Goal: Information Seeking & Learning: Learn about a topic

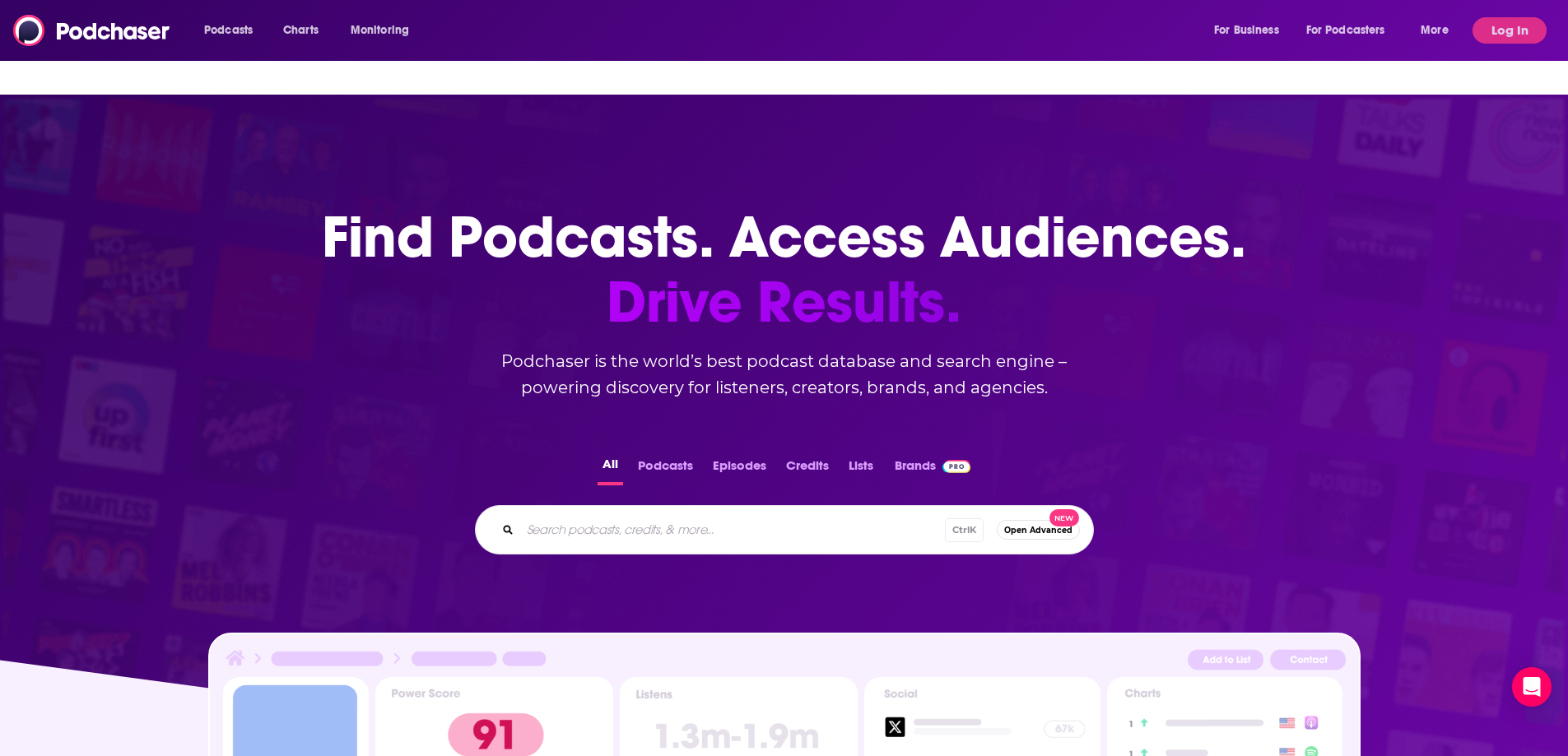
click at [649, 512] on div "Ctrl K Open Advanced New" at bounding box center [784, 529] width 619 height 49
click at [649, 517] on input "Search podcasts, credits, & more..." at bounding box center [758, 529] width 477 height 26
type input "the futurist"
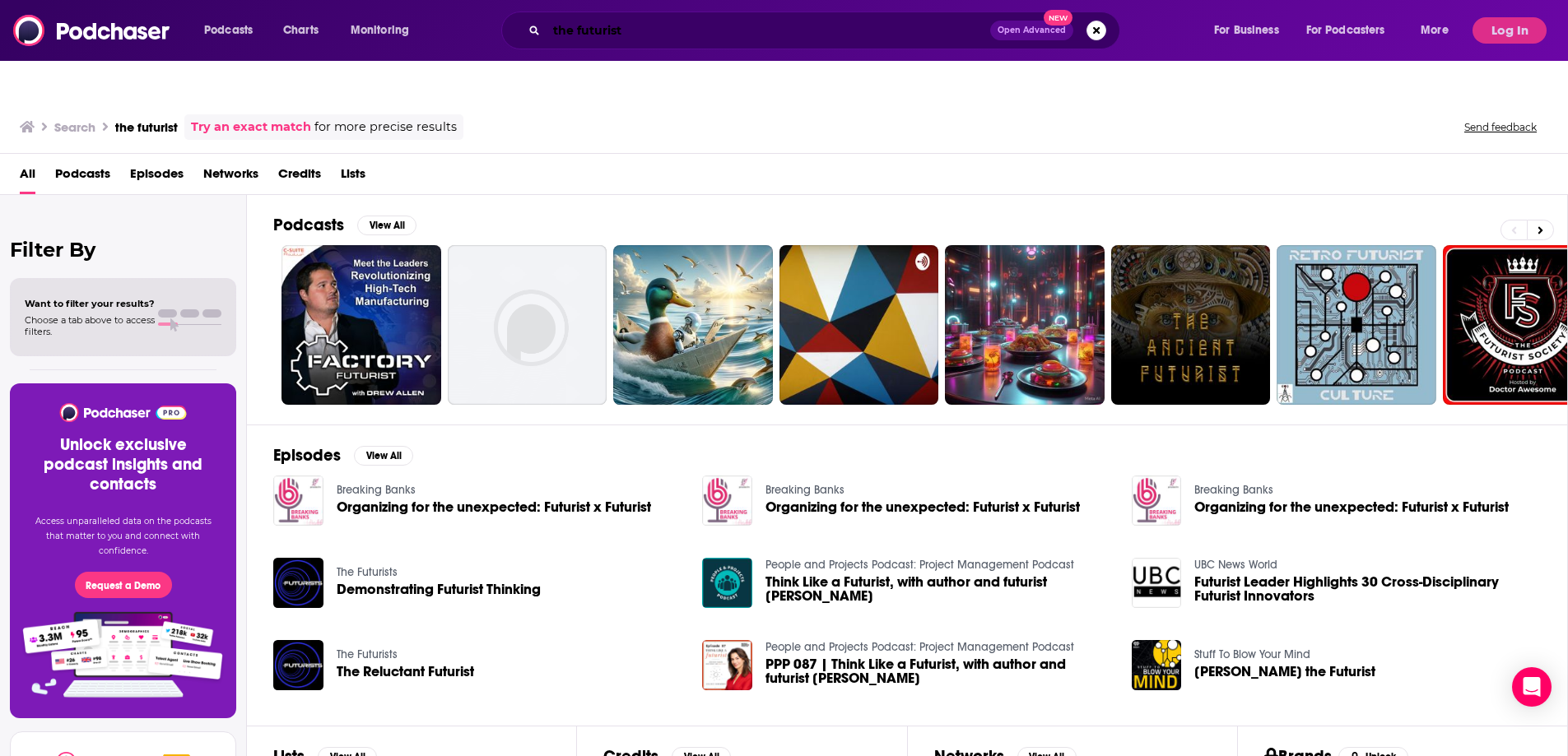
click at [691, 32] on input "the futurist" at bounding box center [769, 30] width 444 height 26
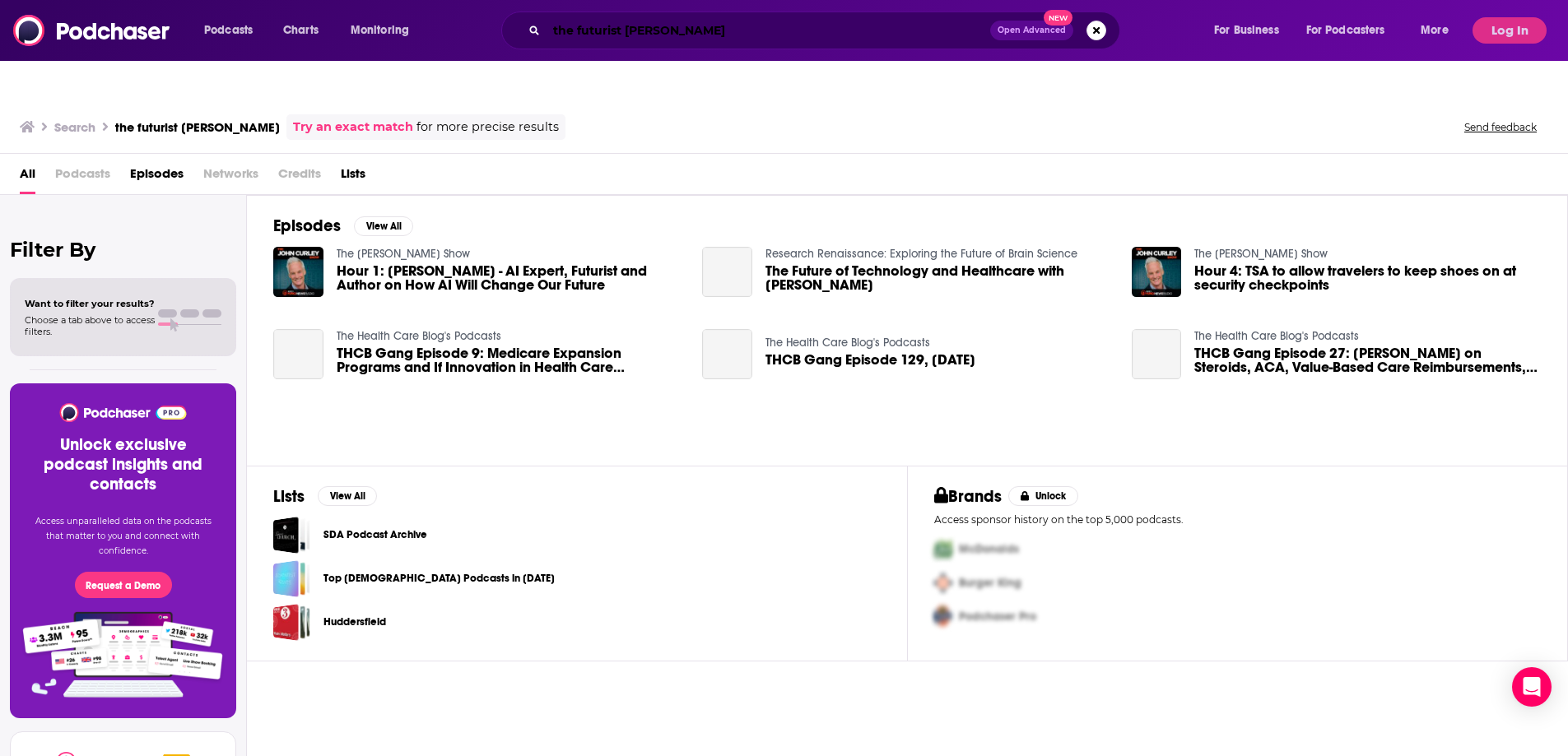
click at [730, 34] on input "the futurist [PERSON_NAME]" at bounding box center [769, 30] width 444 height 26
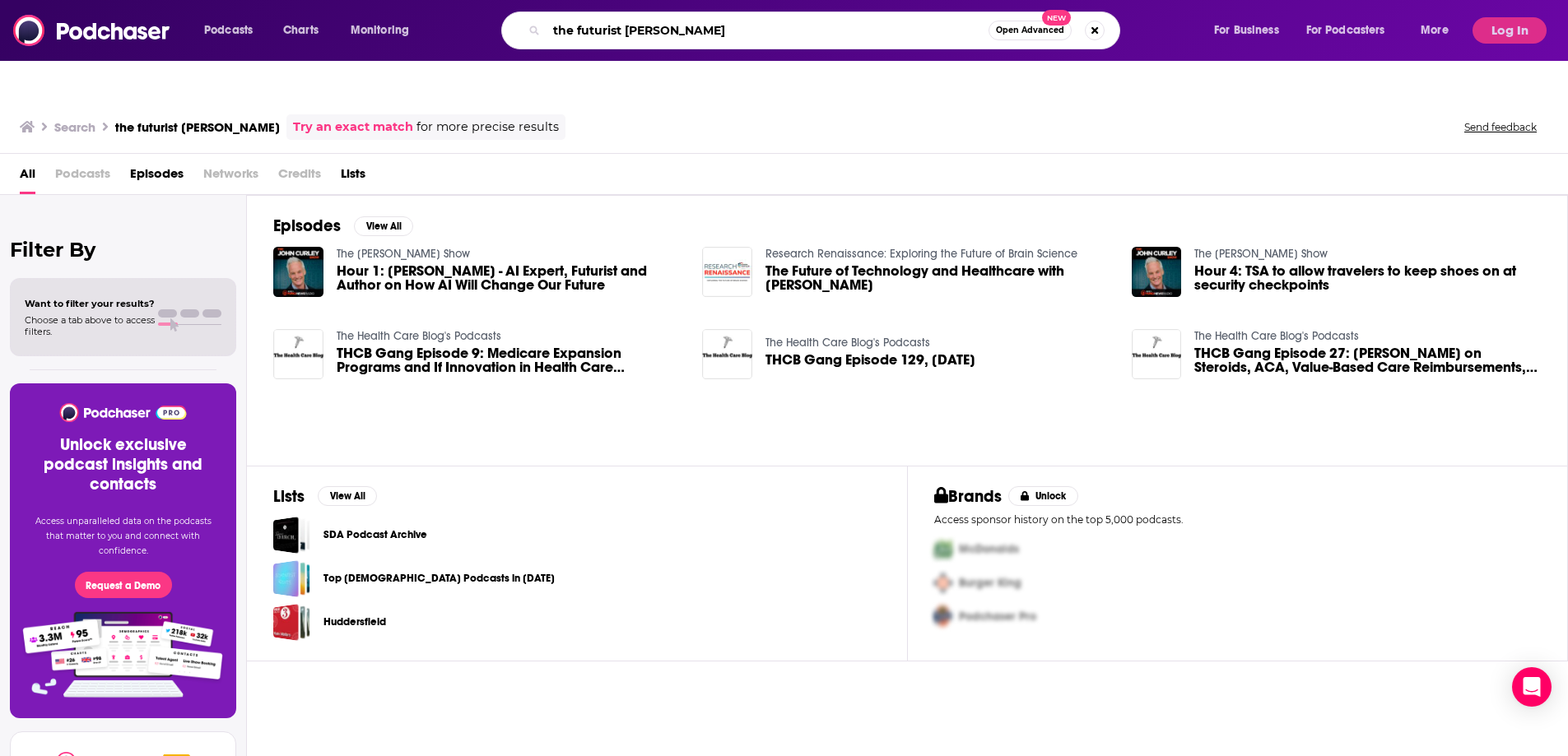
type input "the futurist [PERSON_NAME]"
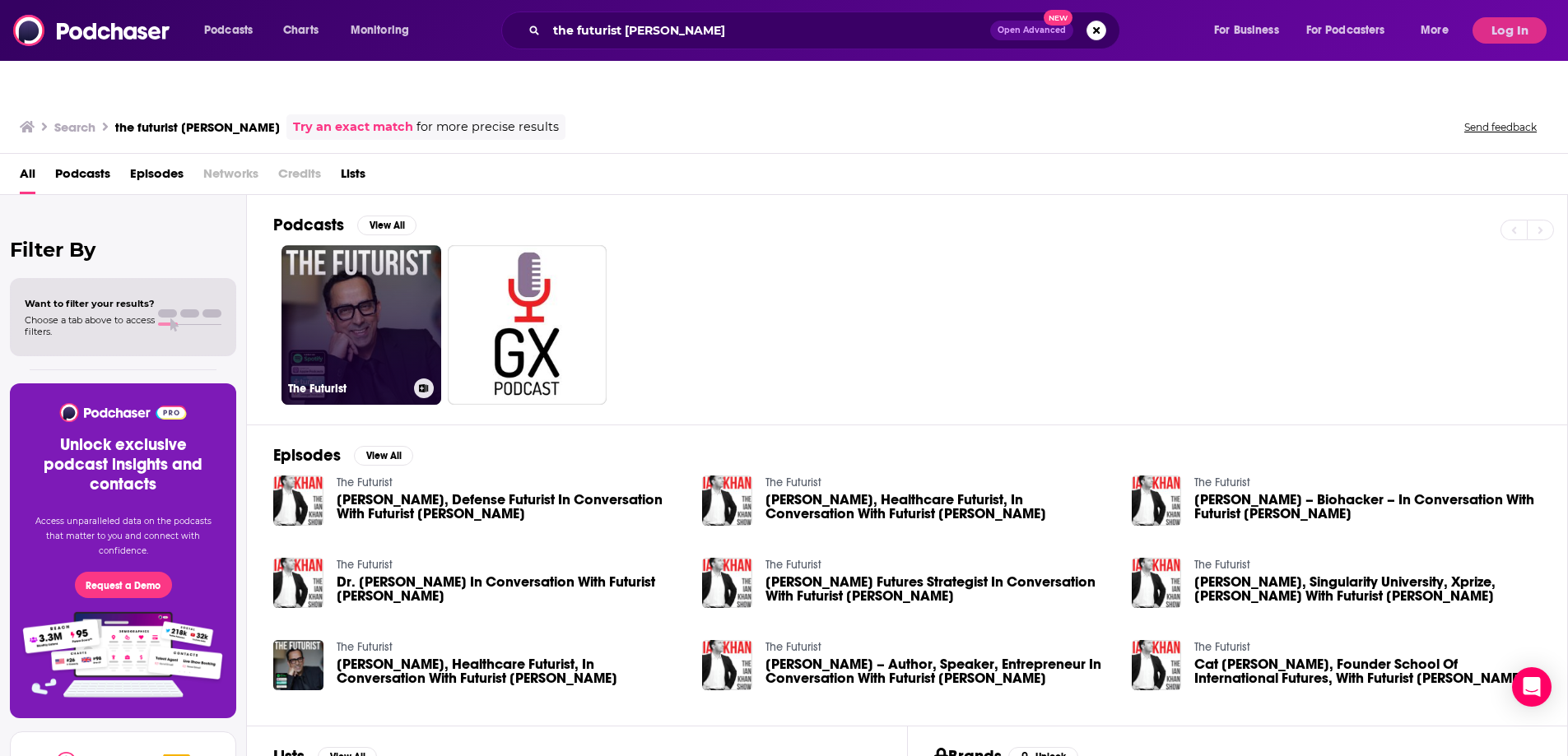
click at [371, 248] on link "The Futurist" at bounding box center [361, 325] width 159 height 159
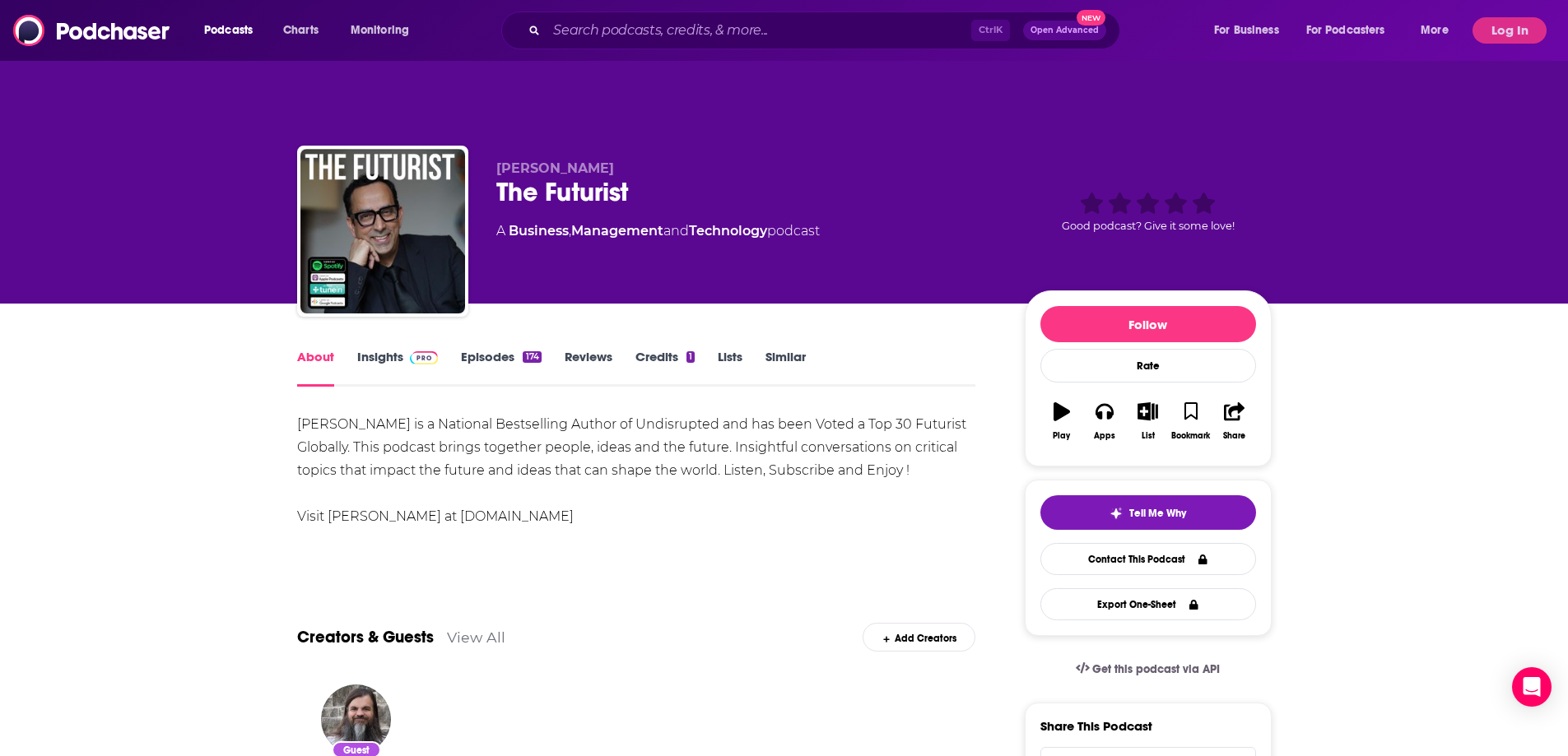
click at [380, 349] on link "Insights" at bounding box center [398, 367] width 82 height 37
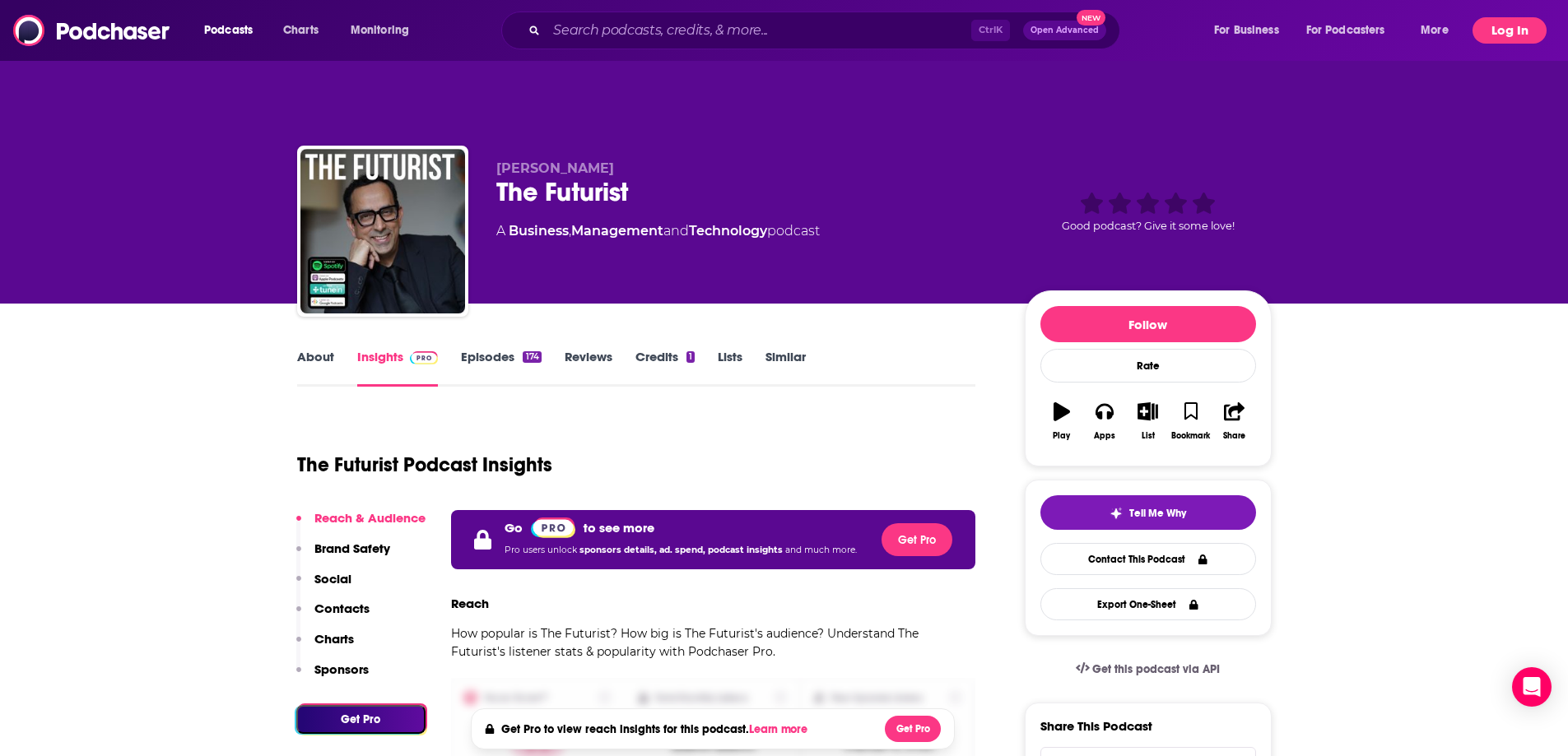
click at [1529, 34] on button "Log In" at bounding box center [1508, 30] width 74 height 26
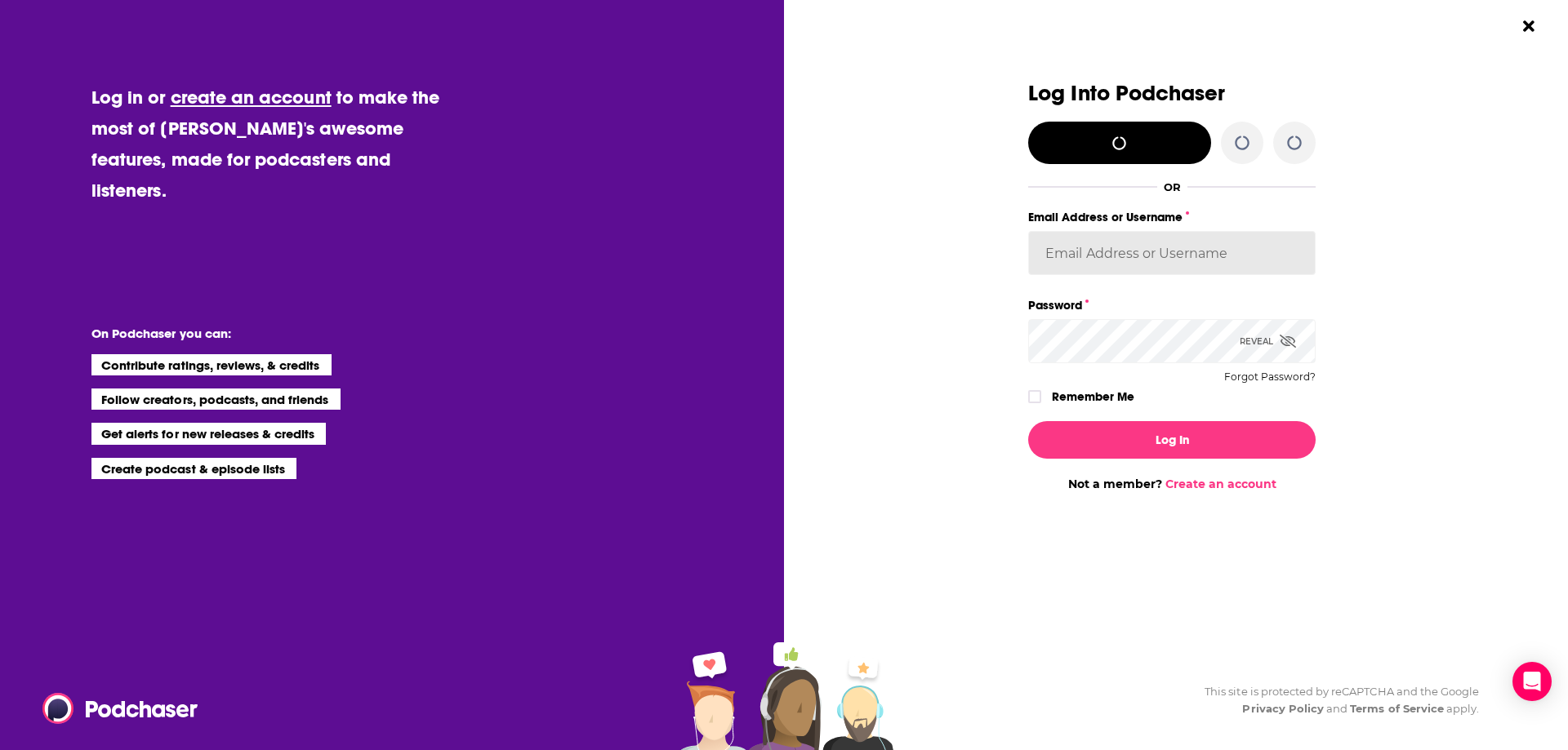
type input "[PERSON_NAME][EMAIL_ADDRESS][PERSON_NAME][DOMAIN_NAME]"
click at [1074, 392] on label "Remember Me" at bounding box center [1092, 396] width 83 height 21
click at [1039, 404] on input "rememberMe" at bounding box center [1034, 404] width 10 height 0
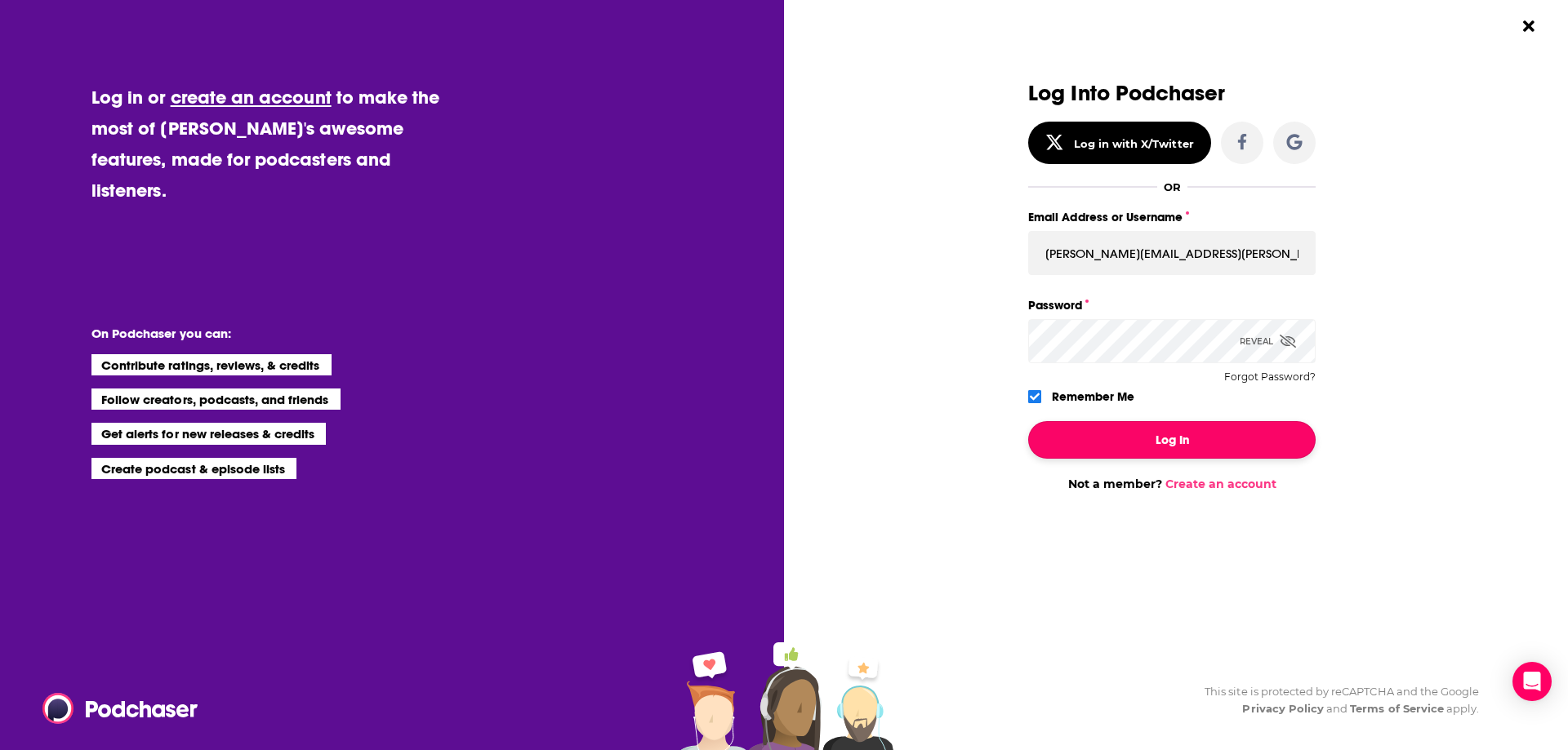
click at [1118, 436] on button "Log In" at bounding box center [1171, 439] width 288 height 37
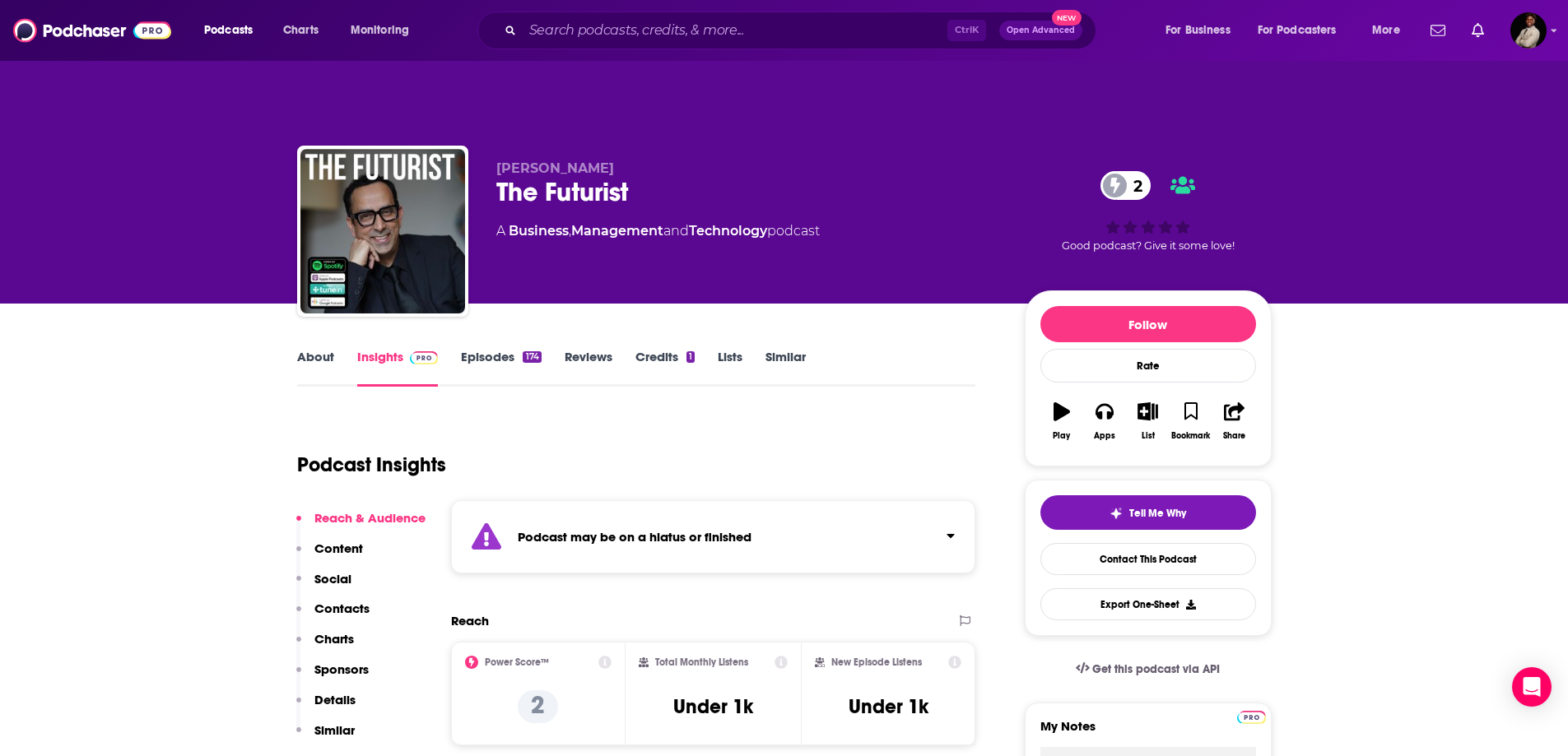
click at [571, 349] on link "Reviews" at bounding box center [589, 367] width 48 height 37
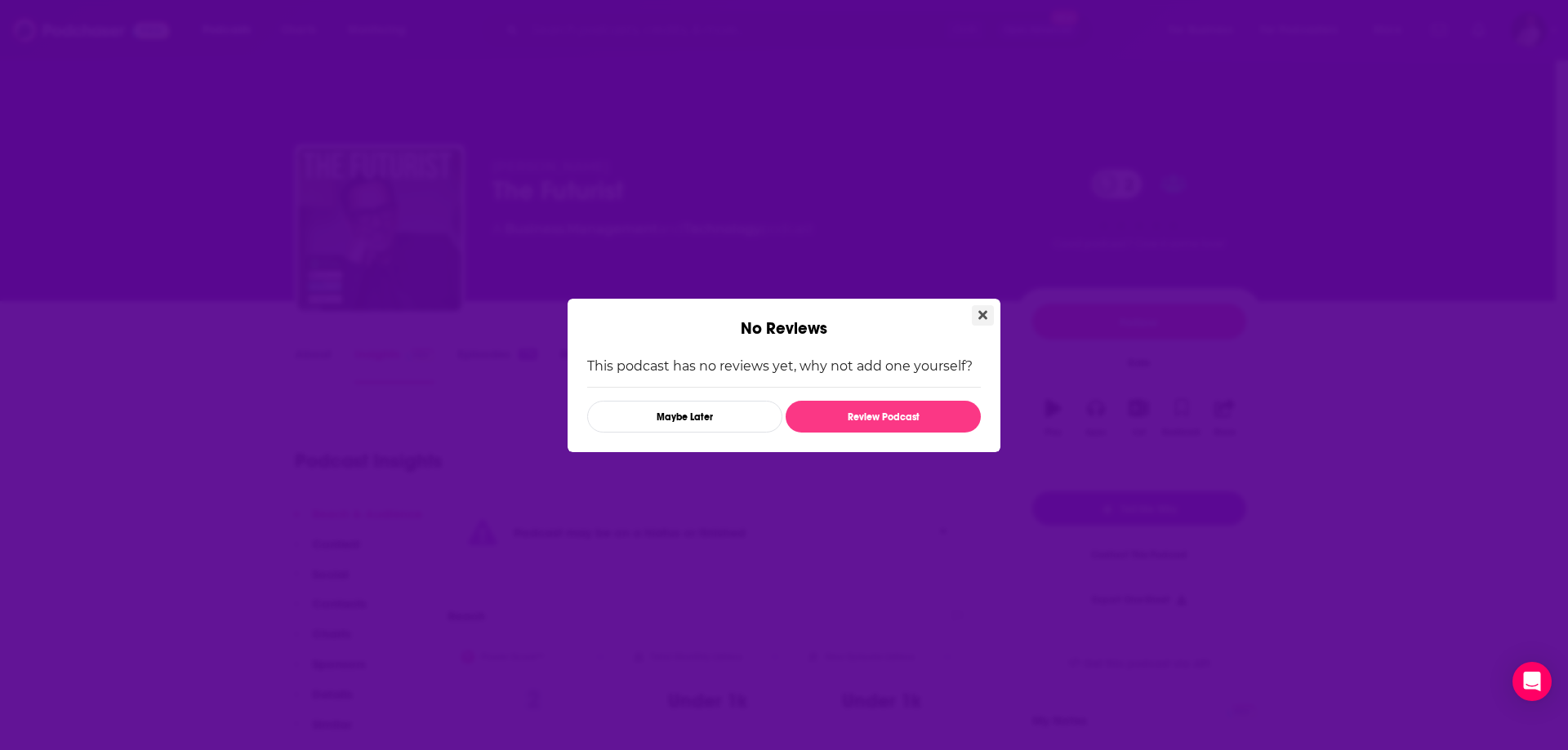
click at [977, 315] on button "Close" at bounding box center [982, 314] width 22 height 20
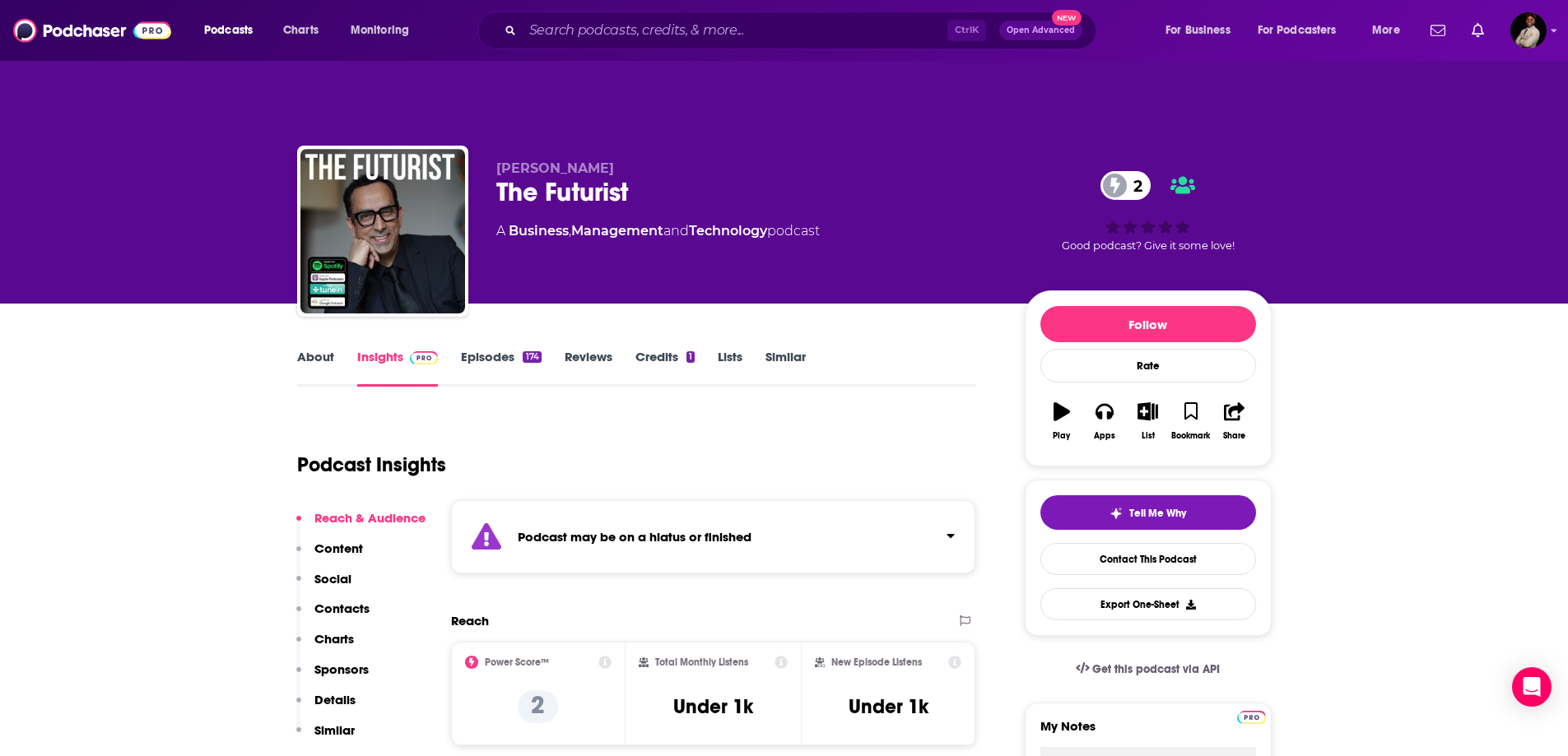
click at [486, 349] on link "Episodes 174" at bounding box center [501, 367] width 80 height 37
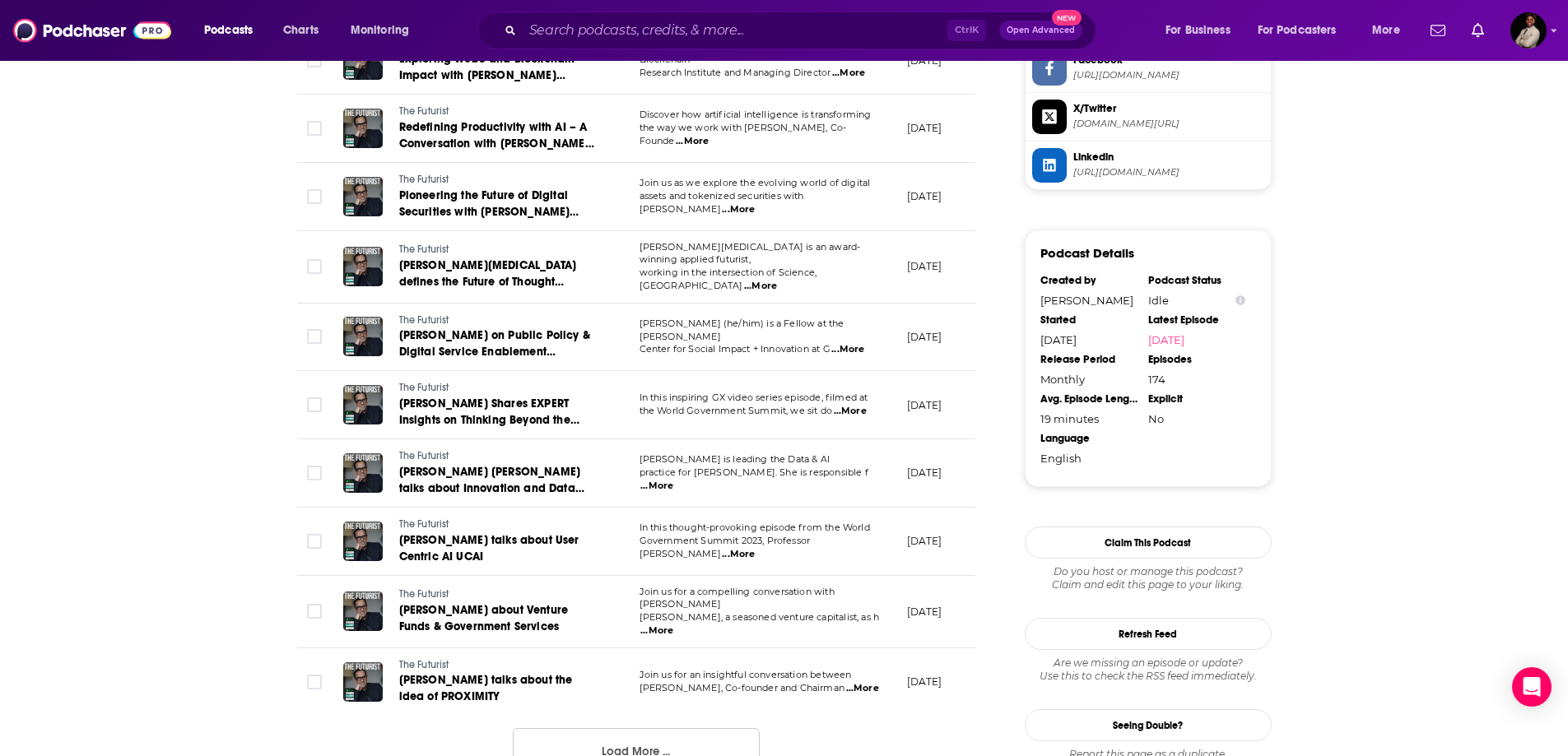
scroll to position [1715, 0]
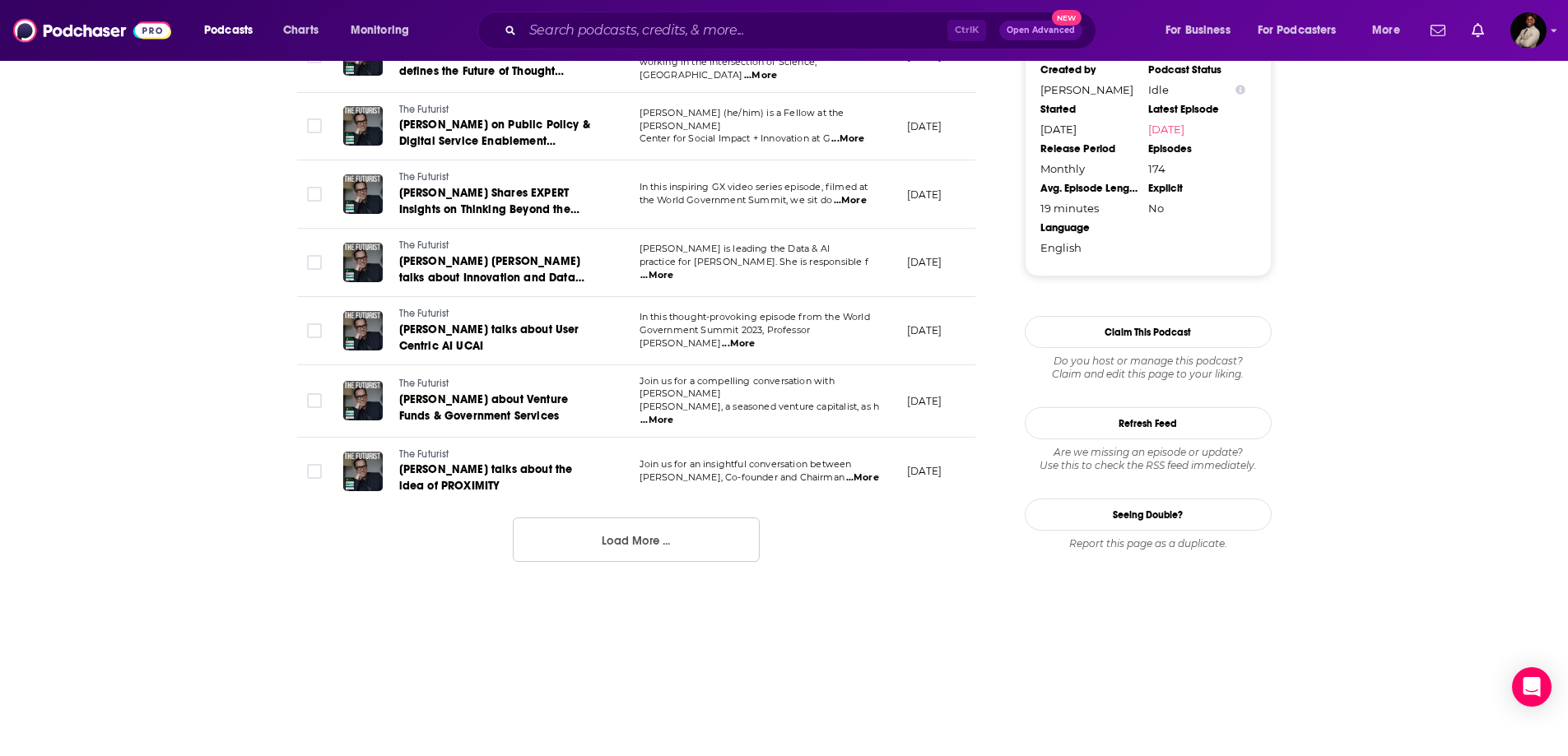
click at [719, 518] on button "Load More ..." at bounding box center [636, 540] width 247 height 44
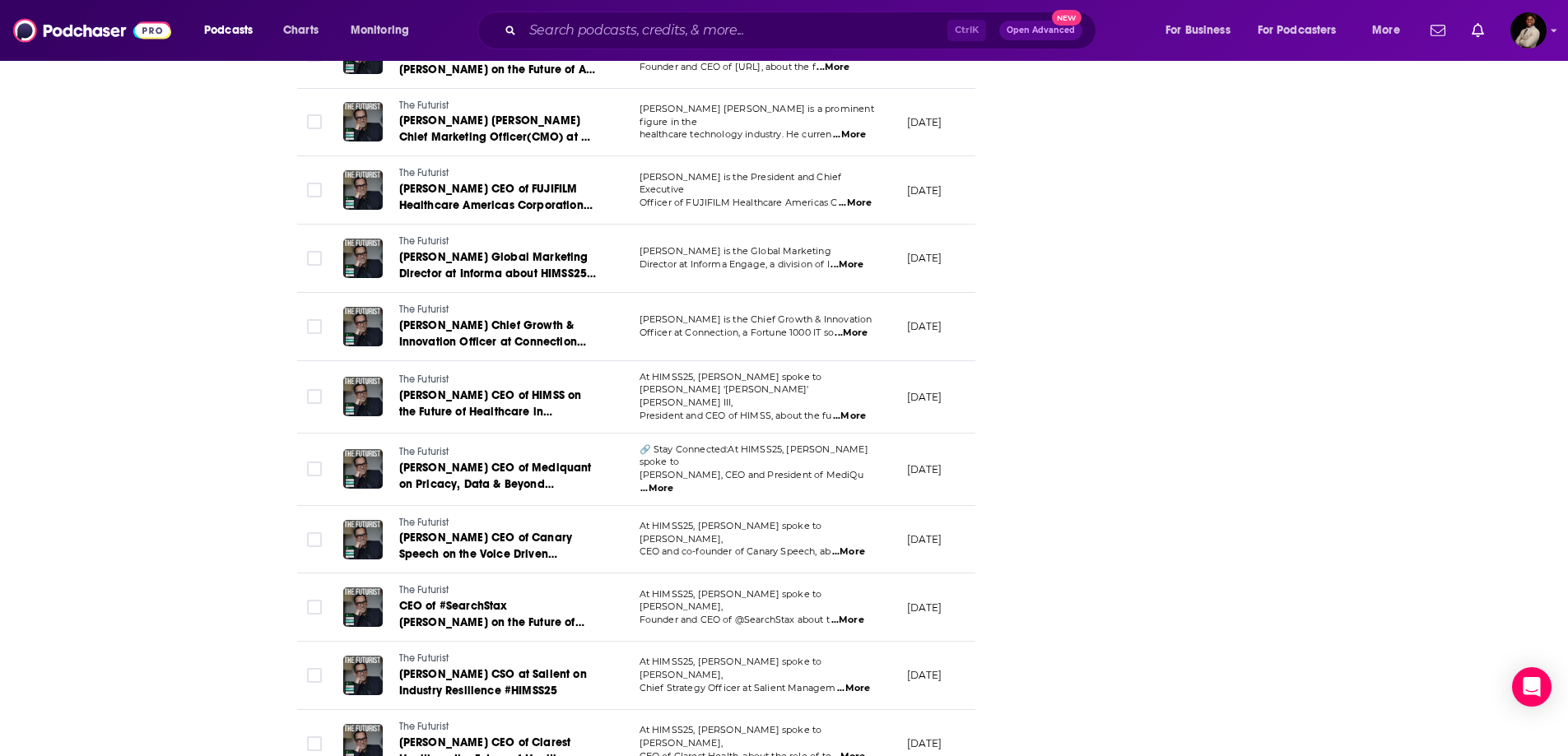
scroll to position [3220, 0]
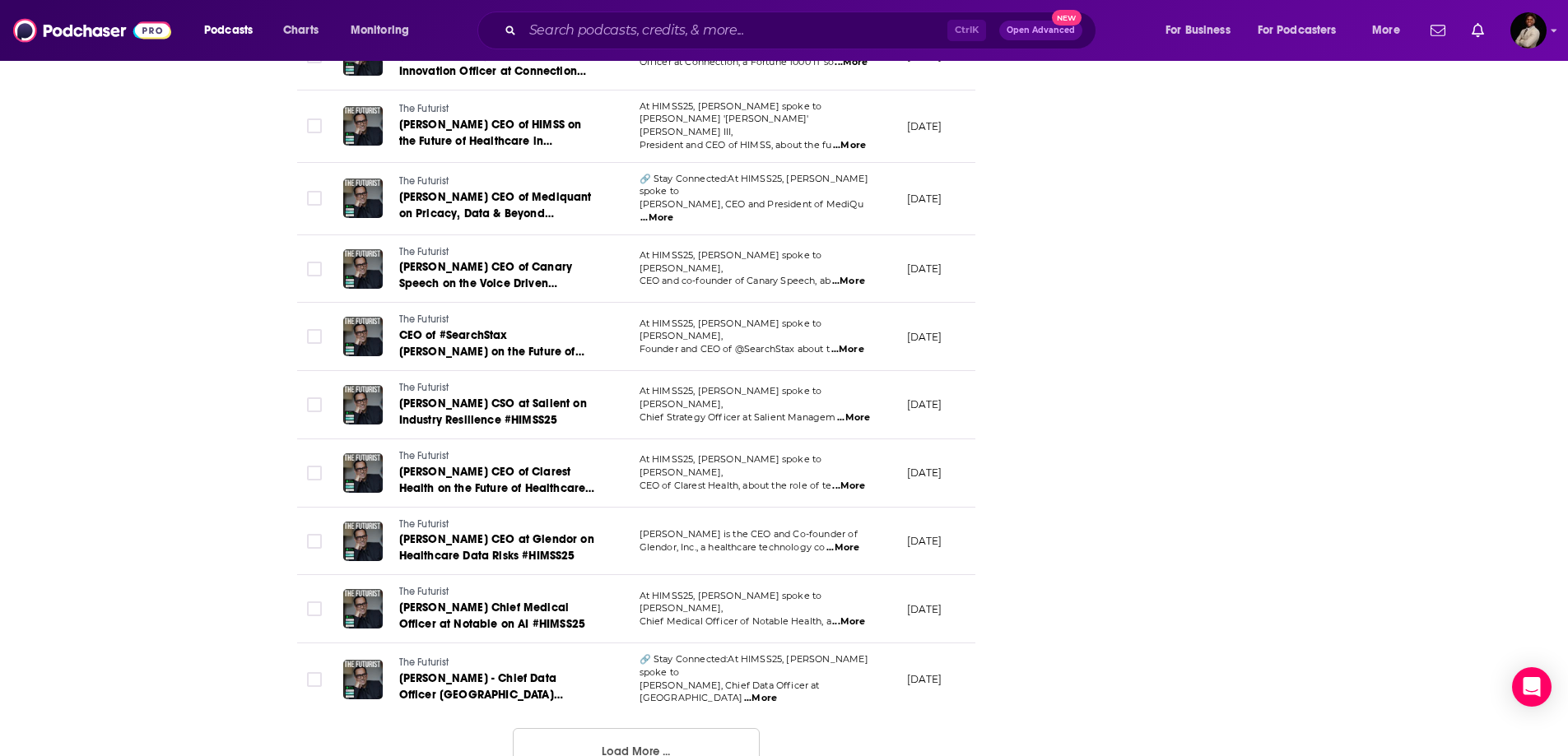
click at [675, 728] on button "Load More ..." at bounding box center [636, 750] width 247 height 44
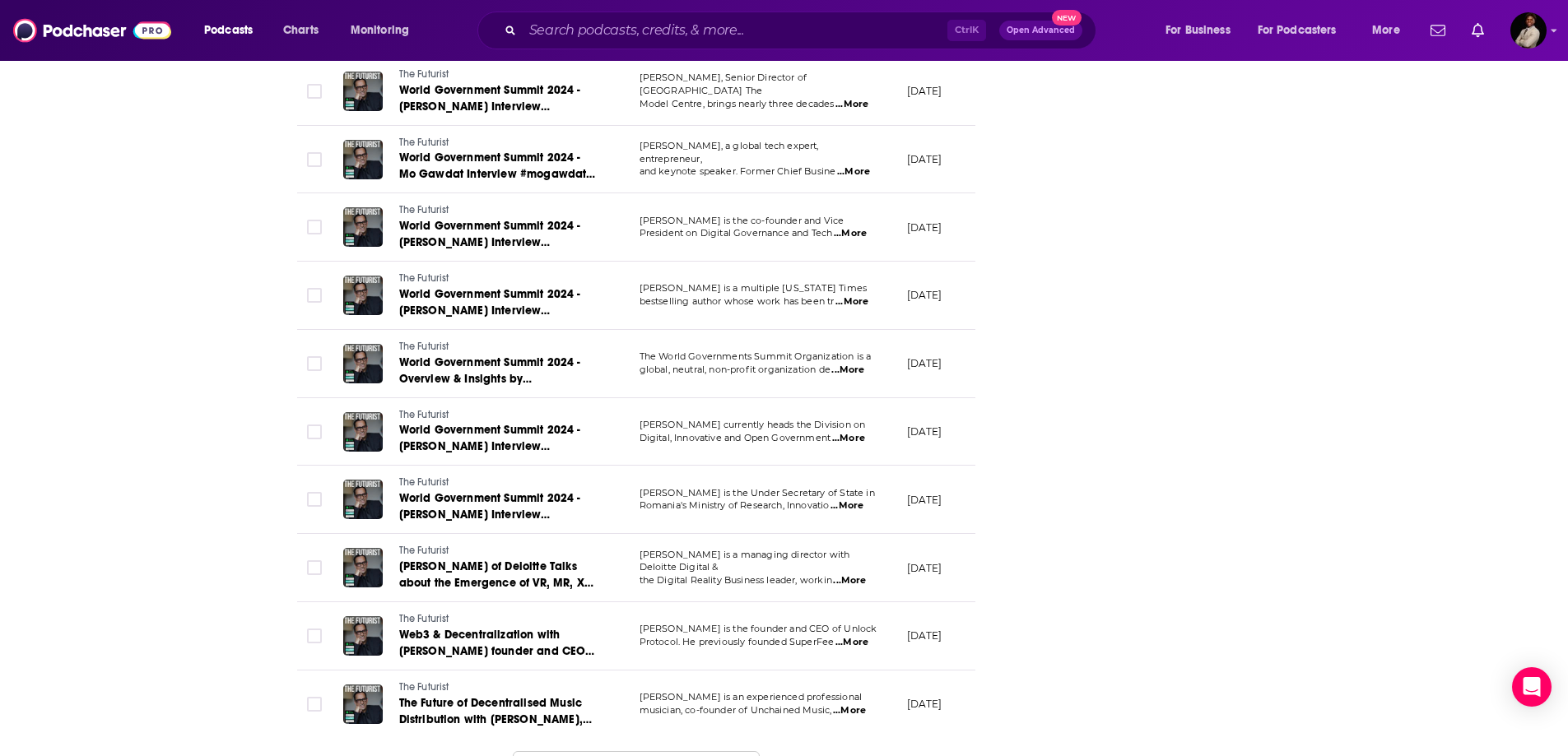
scroll to position [4922, 0]
